Goal: Information Seeking & Learning: Learn about a topic

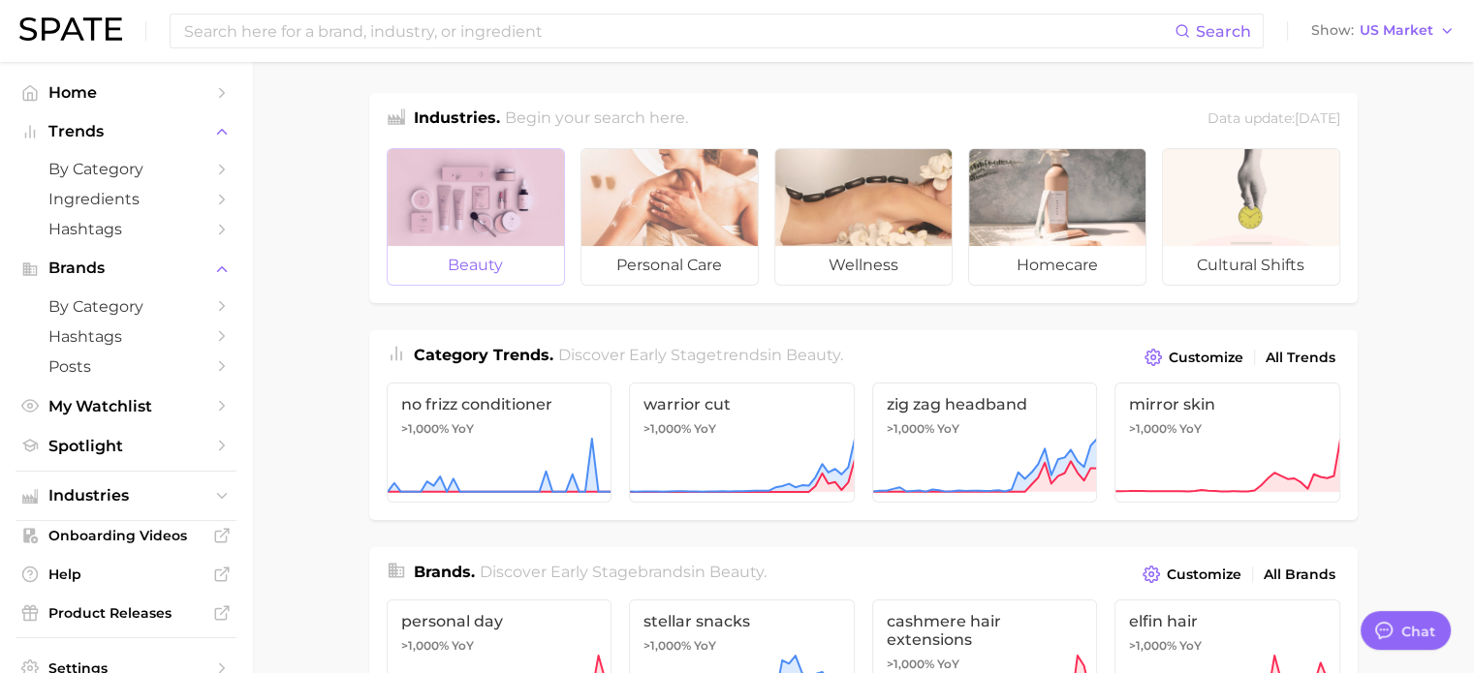
click at [531, 230] on div at bounding box center [476, 197] width 176 height 97
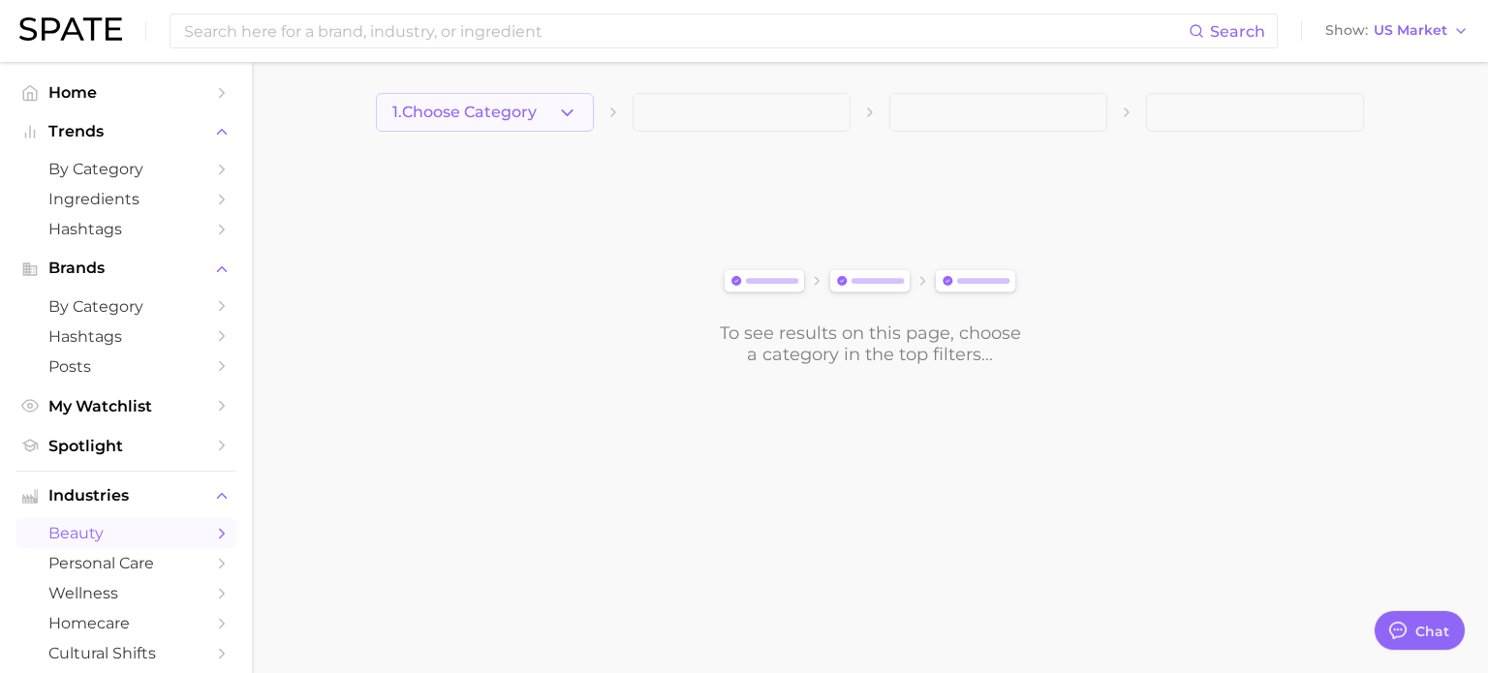
click at [464, 131] on button "1. Choose Category" at bounding box center [485, 112] width 218 height 39
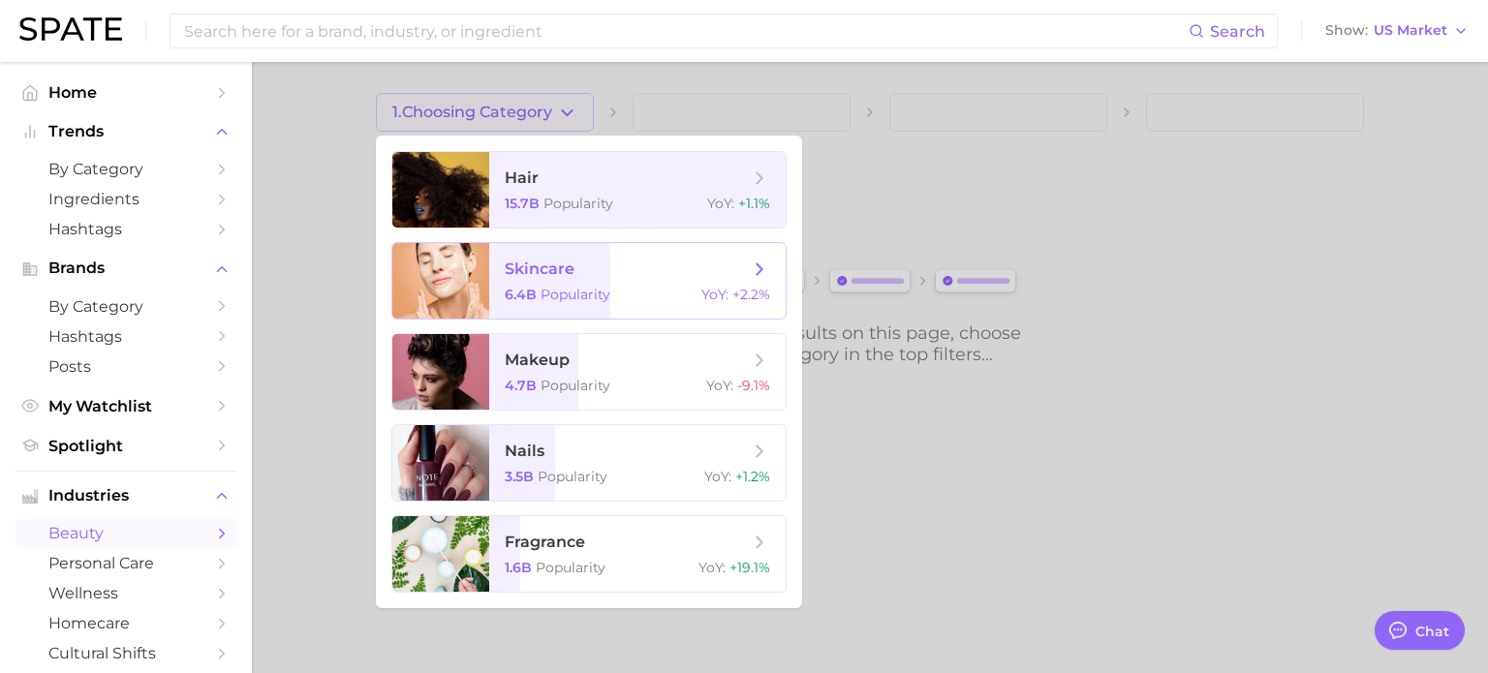
click at [555, 266] on span "skincare" at bounding box center [540, 269] width 70 height 18
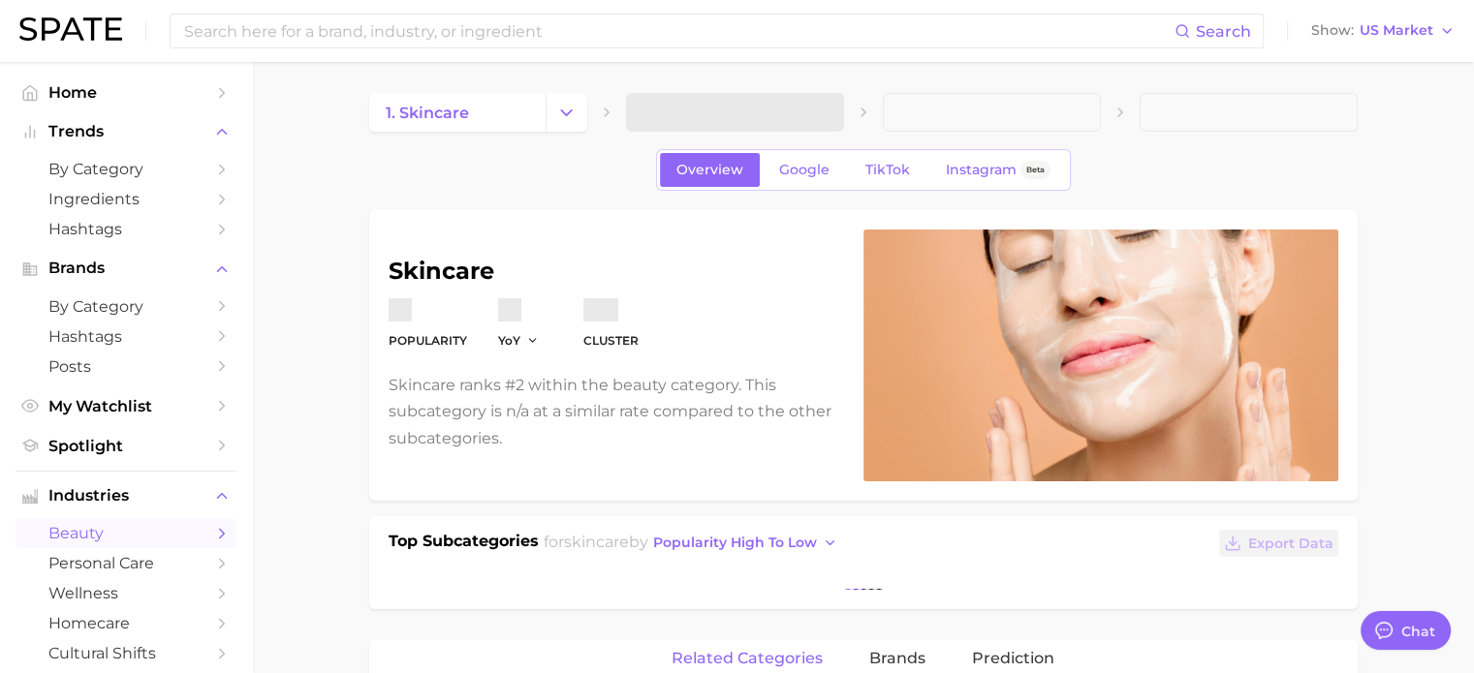
type textarea "x"
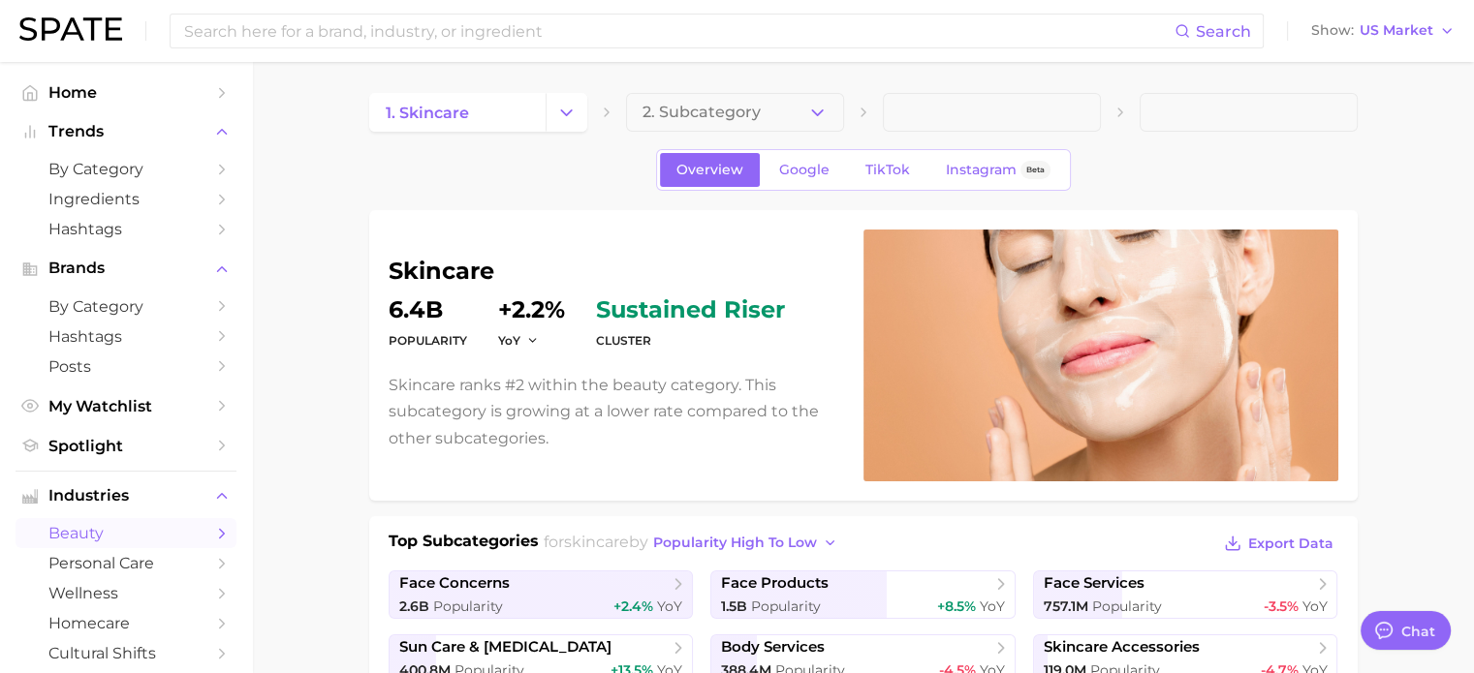
click at [773, 119] on button "2. Subcategory" at bounding box center [735, 112] width 218 height 39
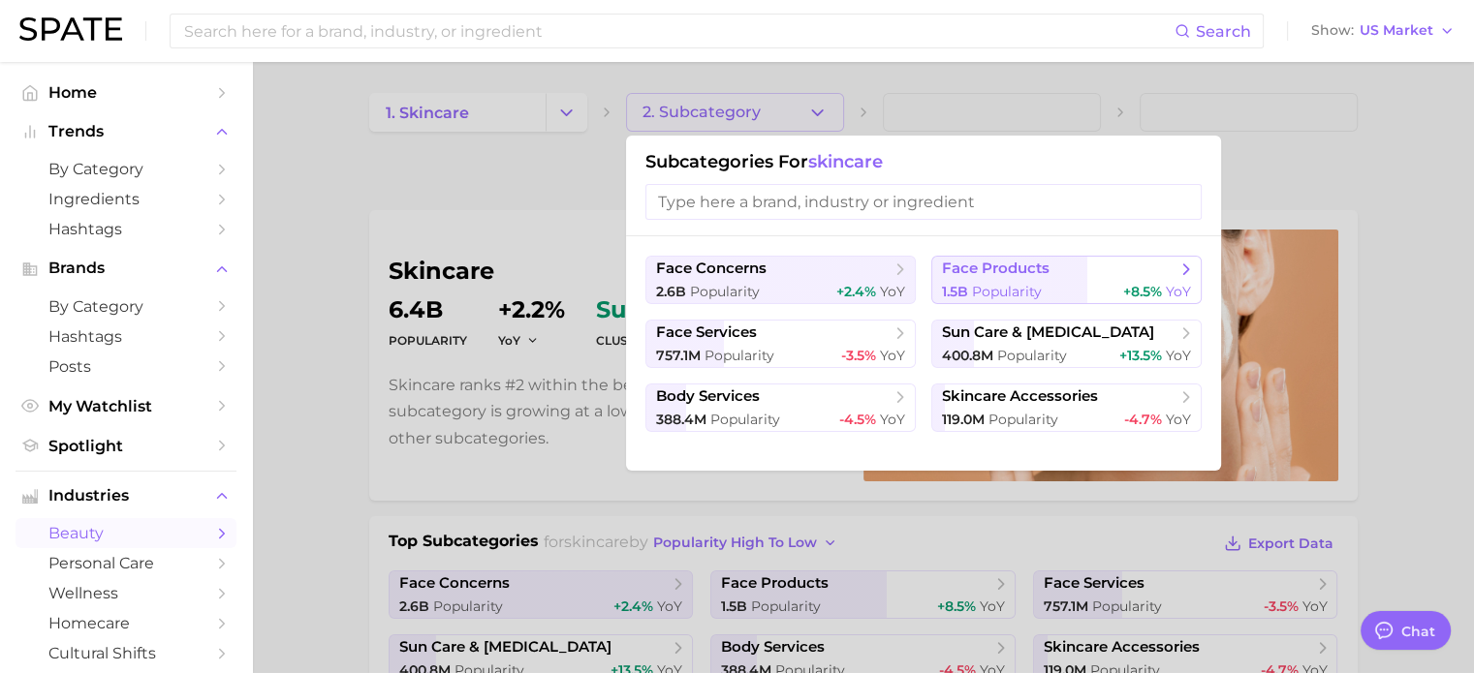
click at [1029, 279] on button "face products 1.5b Popularity +8.5% YoY" at bounding box center [1066, 280] width 270 height 48
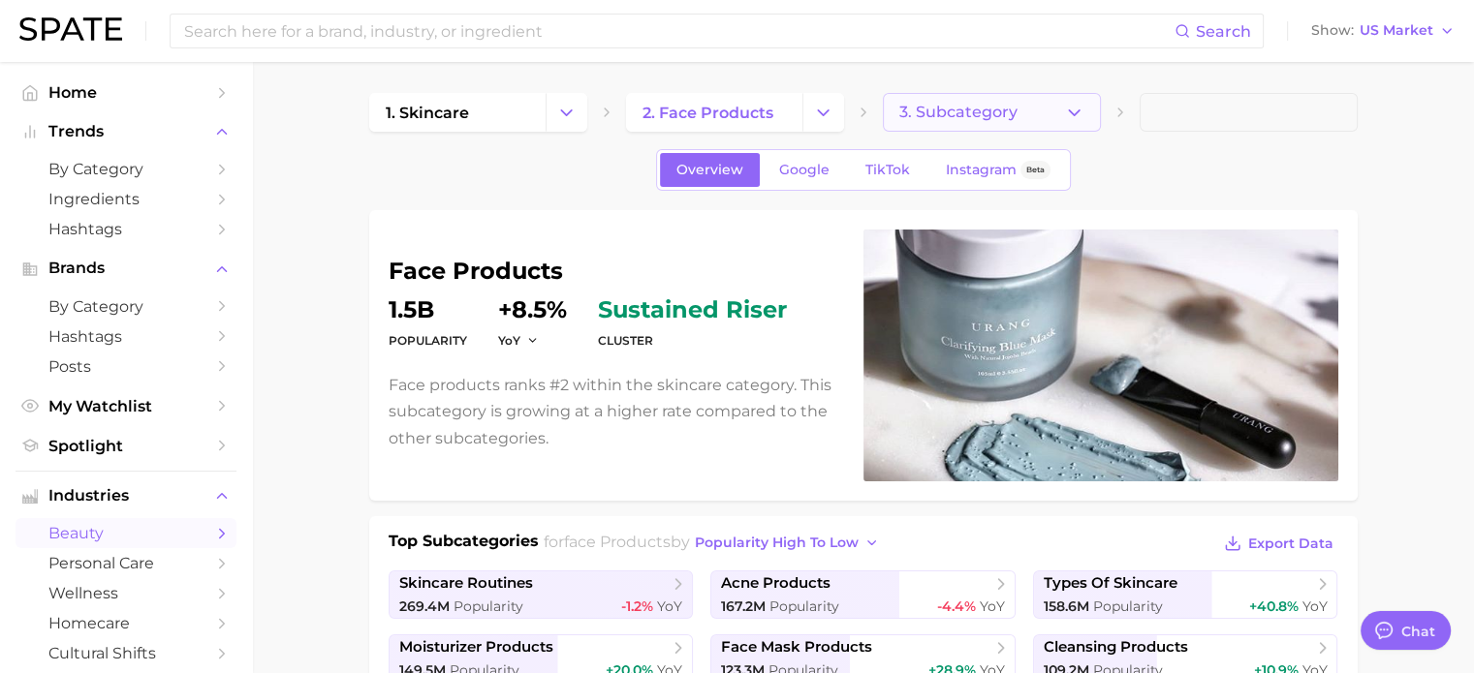
click at [1077, 111] on icon "button" at bounding box center [1074, 113] width 20 height 20
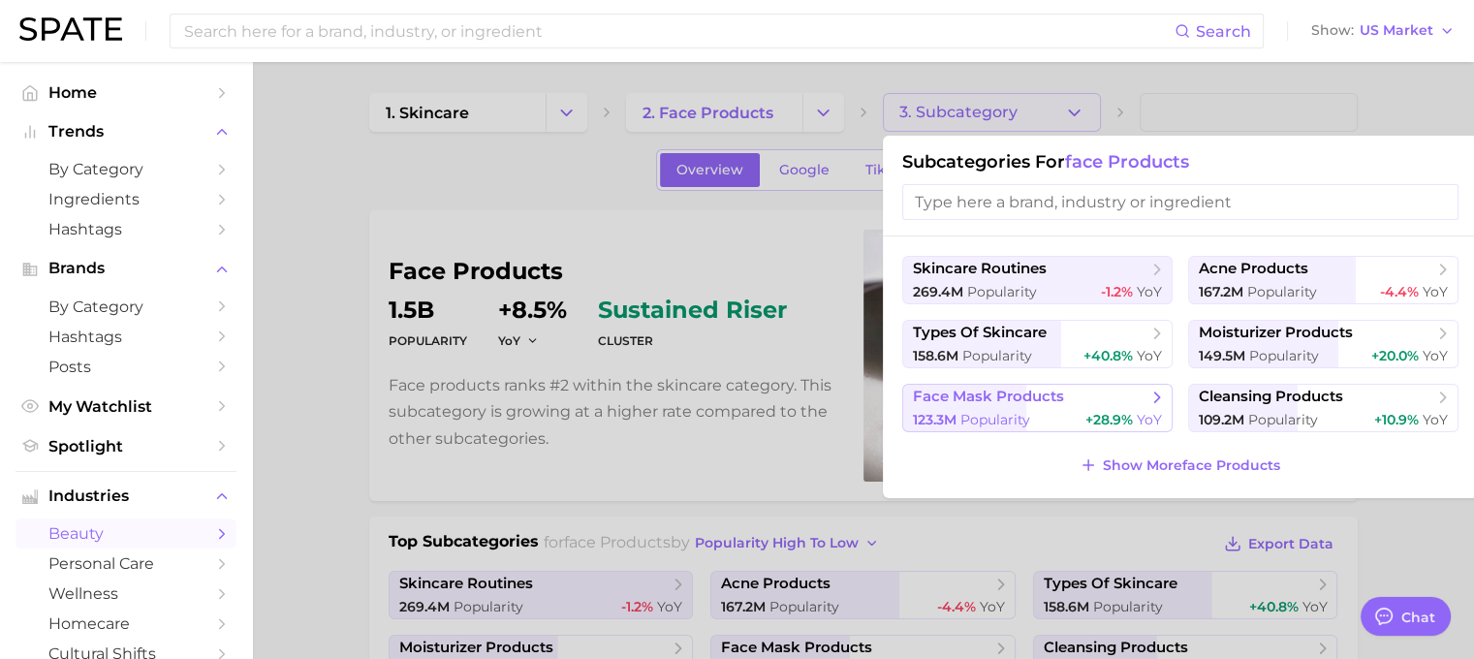
click at [1028, 415] on span "Popularity" at bounding box center [995, 419] width 70 height 17
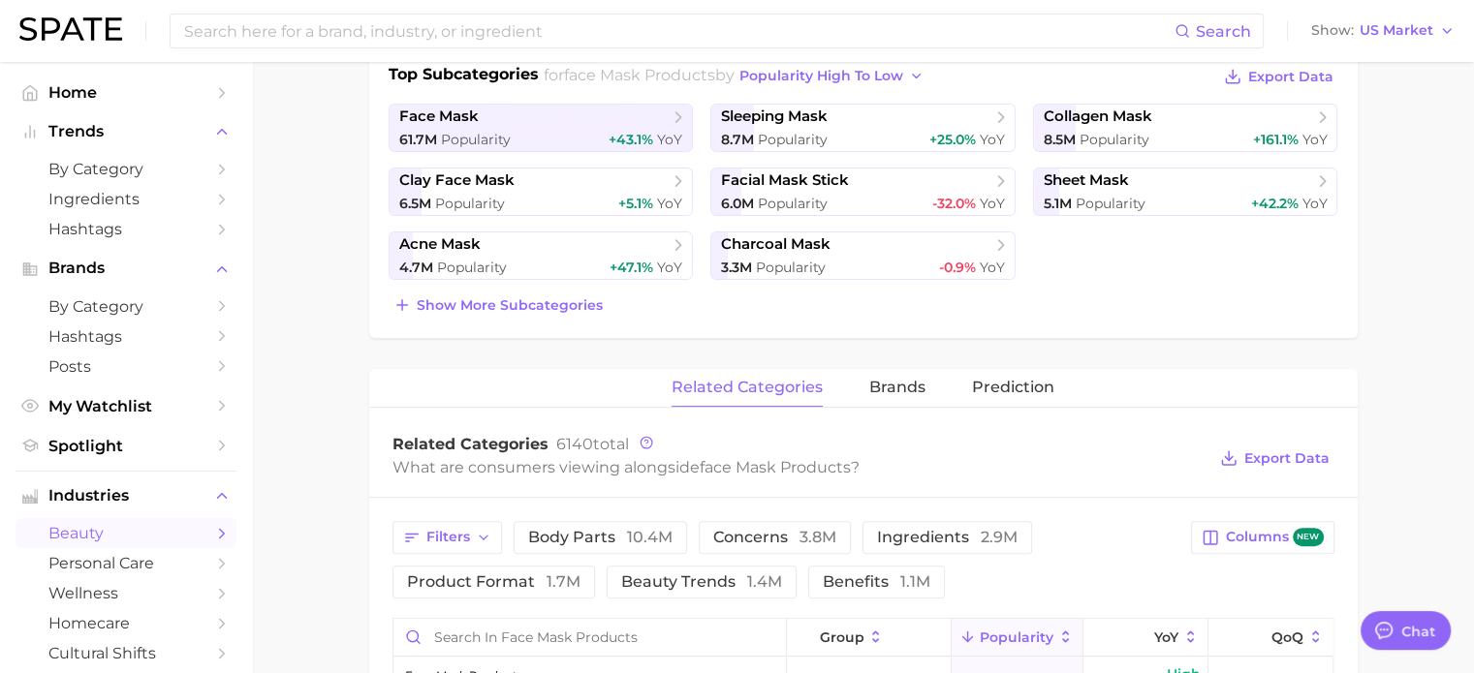
scroll to position [484, 0]
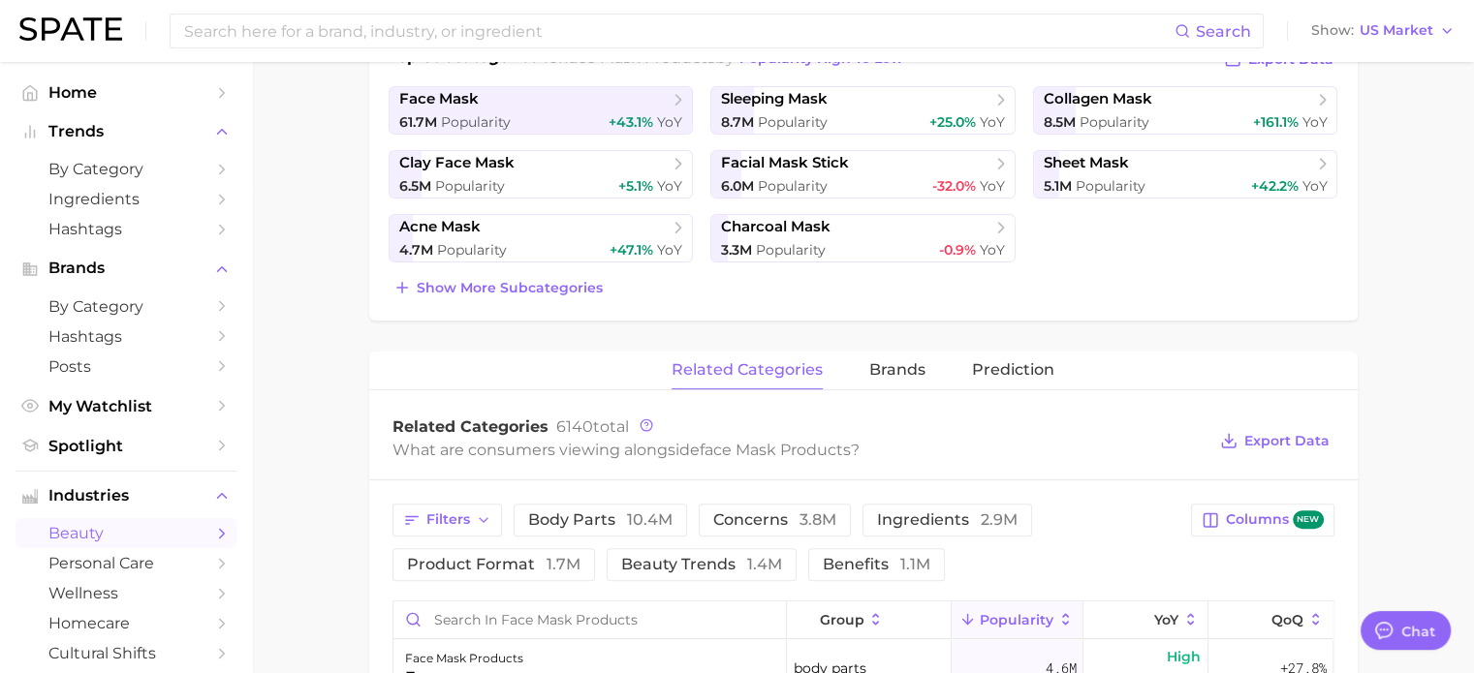
click at [1384, 236] on main "1. skincare 2. face products 3. face mask products 4. Subcategory Overview Goog…" at bounding box center [863, 486] width 1222 height 1817
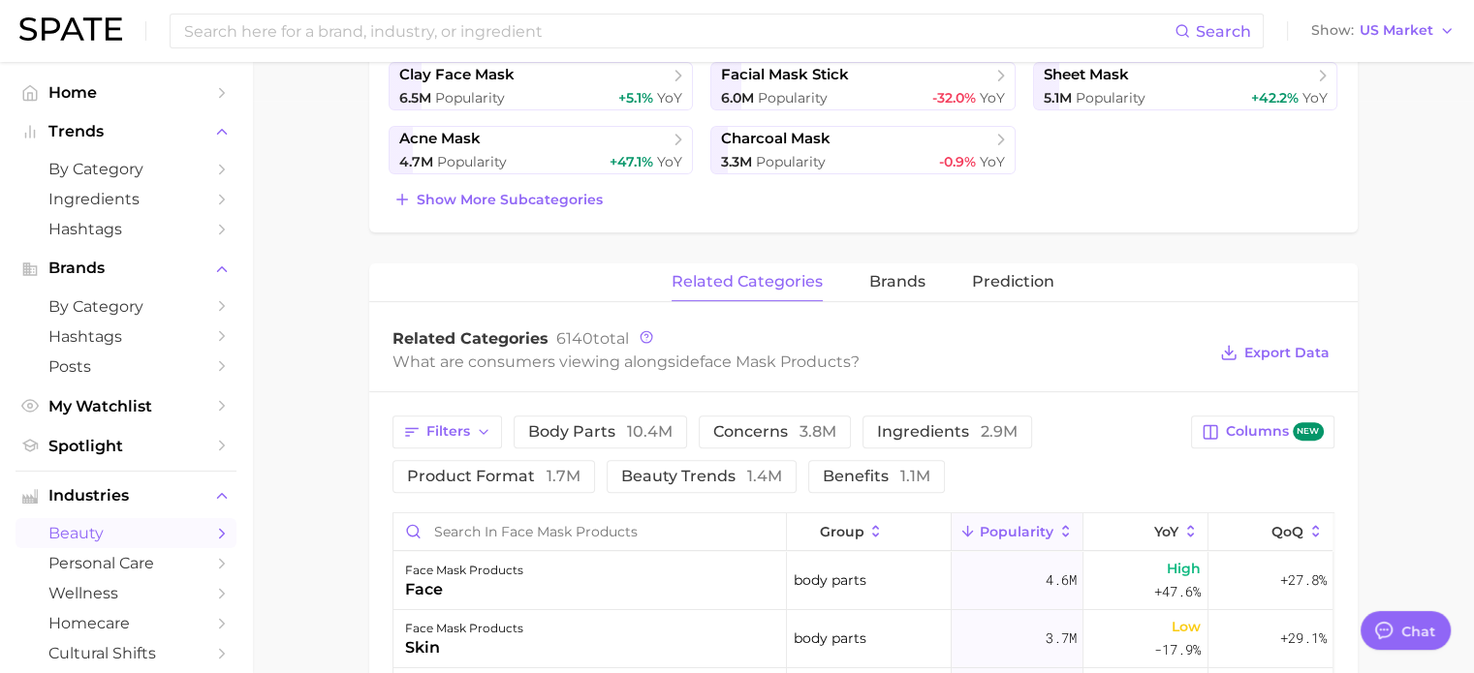
scroll to position [601, 0]
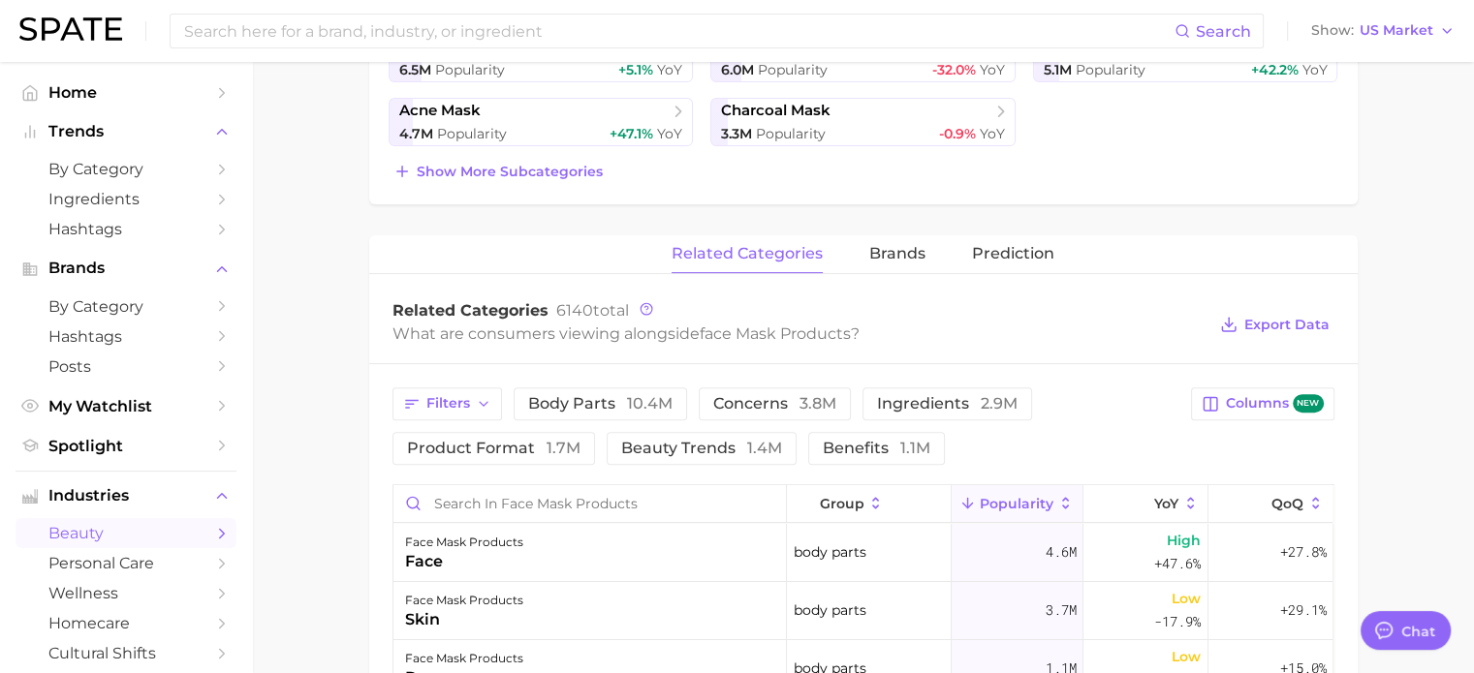
click at [1132, 80] on ul "face mask 61.7m Popularity +43.1% YoY sleeping mask 8.7m Popularity +25.0% YoY …" at bounding box center [864, 58] width 950 height 176
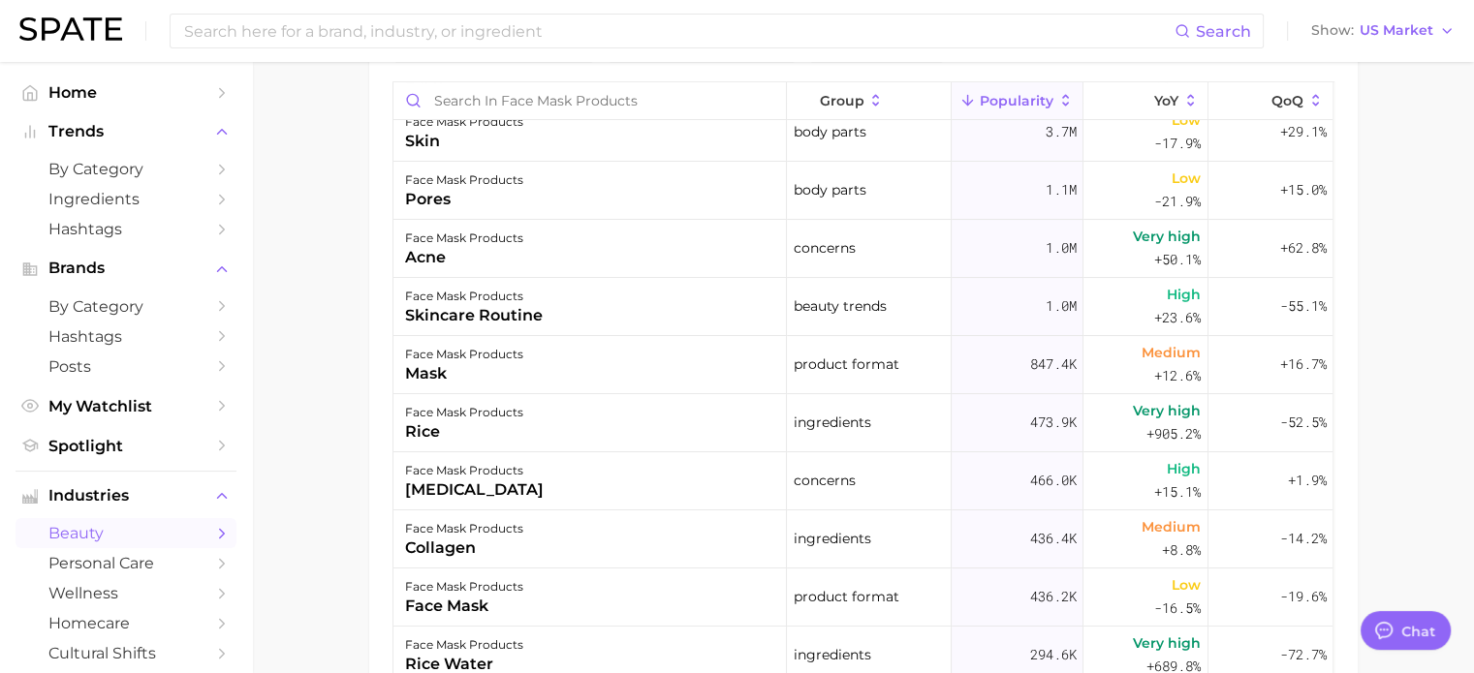
scroll to position [77, 0]
click at [722, 33] on input at bounding box center [678, 31] width 992 height 33
